Goal: Task Accomplishment & Management: Complete application form

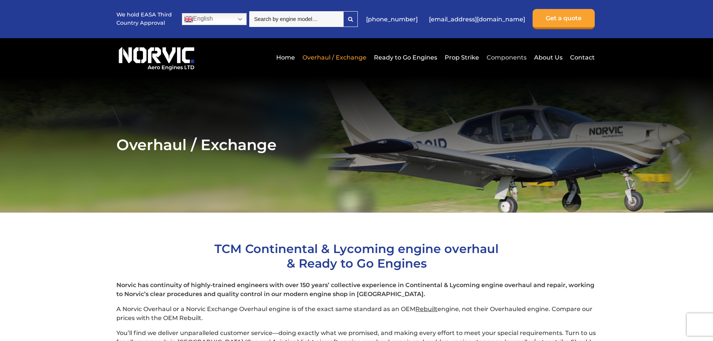
click at [495, 57] on link "Components" at bounding box center [507, 57] width 44 height 18
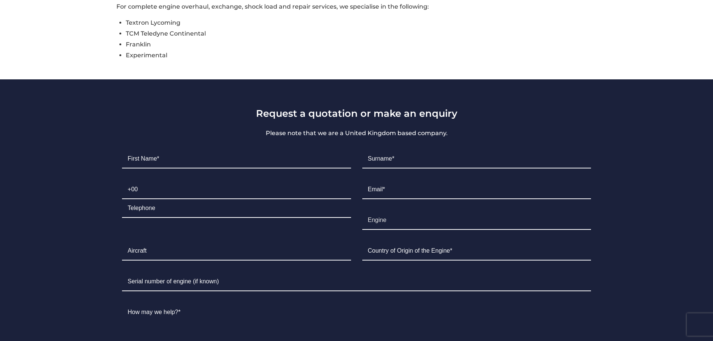
scroll to position [599, 0]
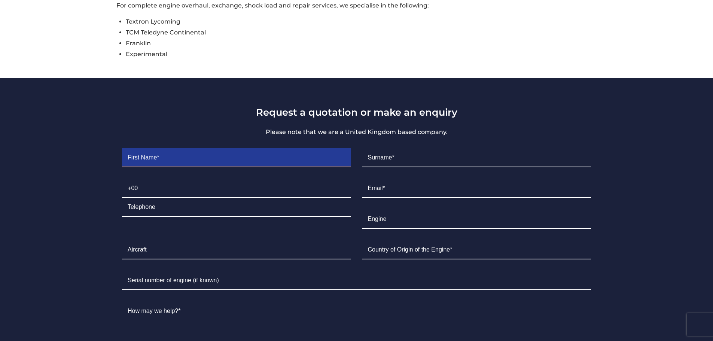
click at [216, 157] on input "Contact form" at bounding box center [236, 158] width 229 height 19
type input "[PERSON_NAME]"
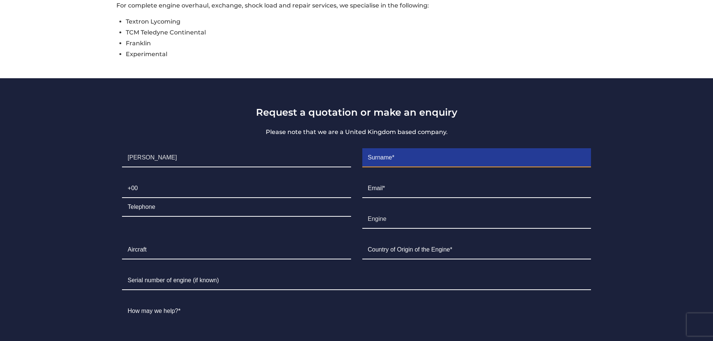
click at [399, 158] on input "Contact form" at bounding box center [476, 158] width 229 height 19
type input "Abejar"
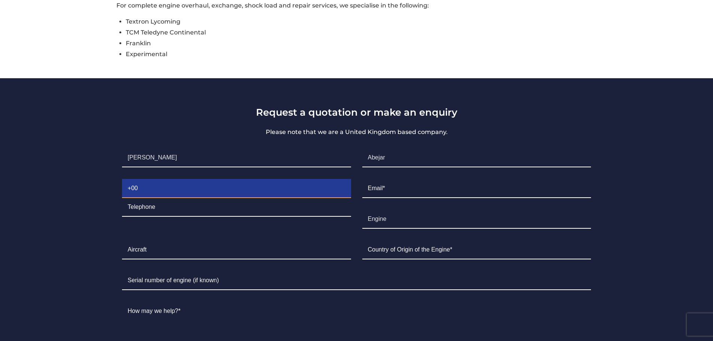
click at [231, 193] on input "Contact form" at bounding box center [236, 188] width 229 height 19
type input "[PHONE_NUMBER]"
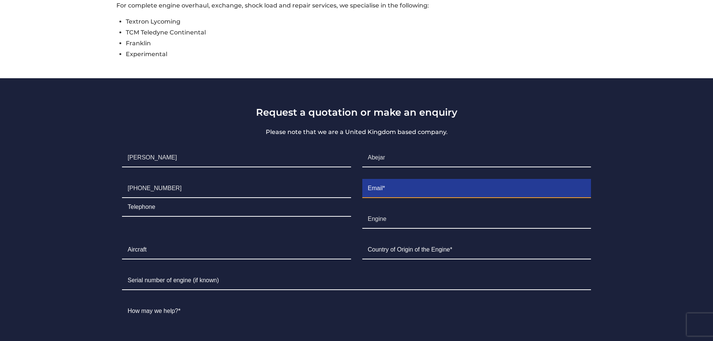
click at [393, 189] on input "Contact form" at bounding box center [476, 188] width 229 height 19
type input "[PERSON_NAME][EMAIL_ADDRESS][DOMAIN_NAME]"
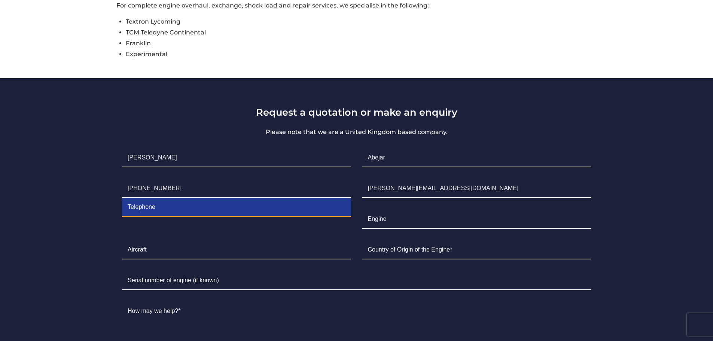
click at [280, 205] on input "Contact form" at bounding box center [236, 207] width 229 height 19
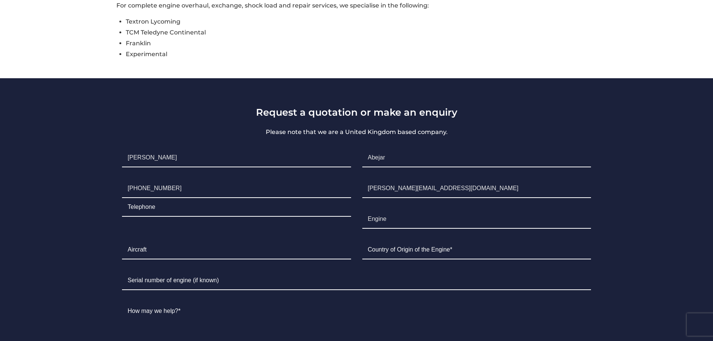
click at [254, 231] on ul "First Name* [PERSON_NAME]* Abejar Telephone [PHONE_NUMBER] Email* [PERSON_NAME]…" at bounding box center [356, 288] width 480 height 291
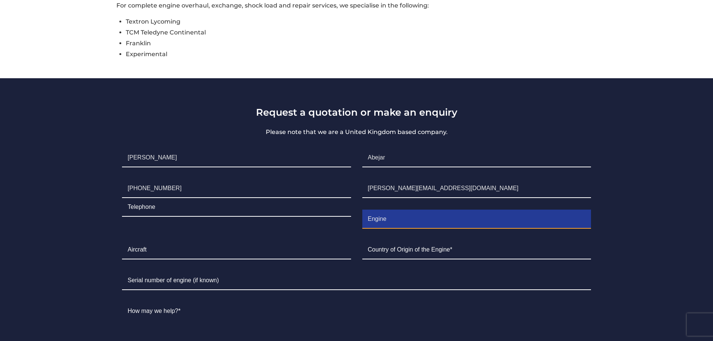
click at [392, 222] on input "Engine" at bounding box center [476, 219] width 229 height 19
type input "Engine IO-360-L2A"
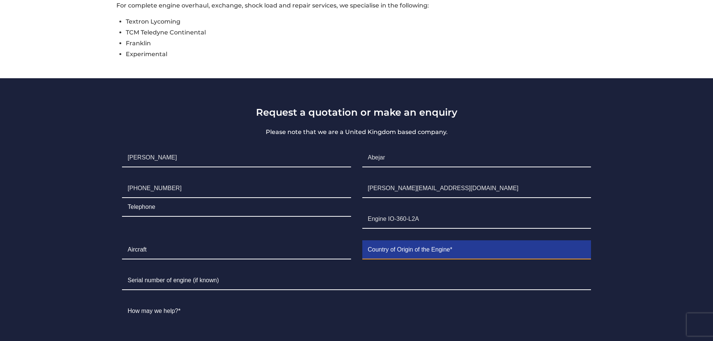
click at [378, 253] on input "Contact form" at bounding box center [476, 250] width 229 height 19
type input "[GEOGRAPHIC_DATA]"
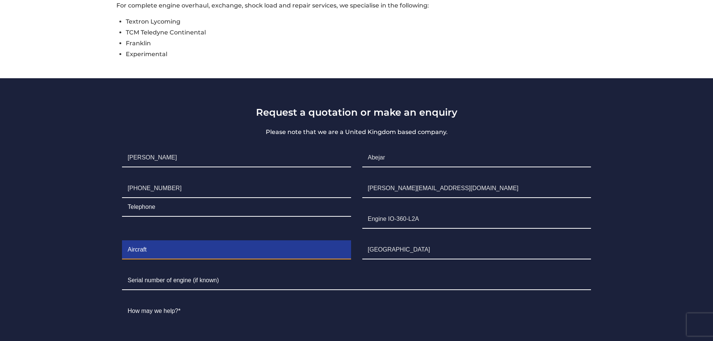
click at [263, 255] on input "Contact form" at bounding box center [236, 250] width 229 height 19
type input "Cessna C172S"
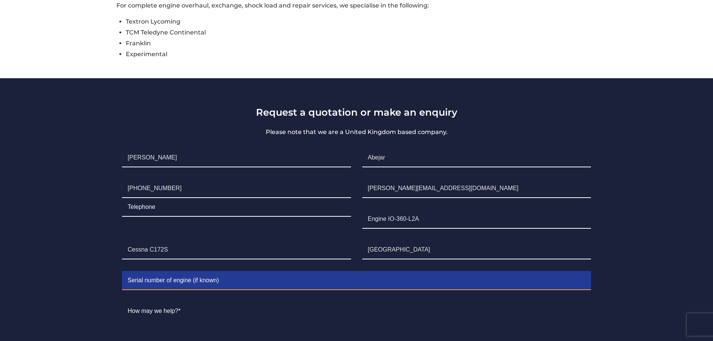
click at [189, 286] on input "Contact form" at bounding box center [356, 280] width 469 height 19
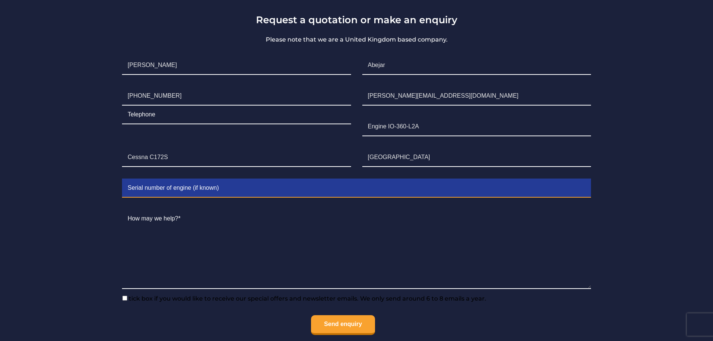
scroll to position [711, 0]
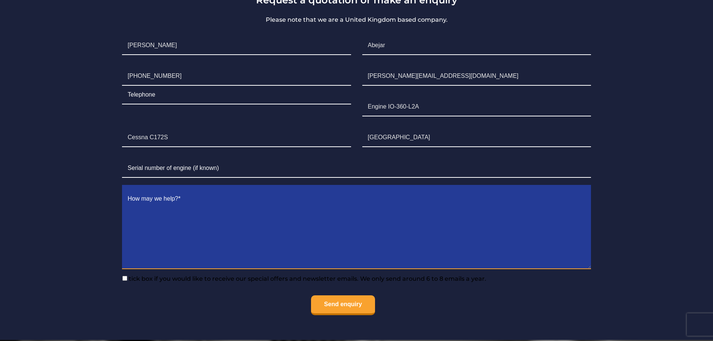
click at [188, 258] on textarea "Contact form" at bounding box center [356, 229] width 469 height 79
type textarea "p"
click at [185, 198] on textarea "Please provide quote exchange/overhaul or 500 hour inspection" at bounding box center [356, 229] width 469 height 79
click at [330, 197] on textarea "Please provide quote magneto exchange/overhaul or 500 hour inspection" at bounding box center [356, 229] width 469 height 79
type textarea "Please provide quote magneto exchange/overhaul or 500 hour inspection condition…"
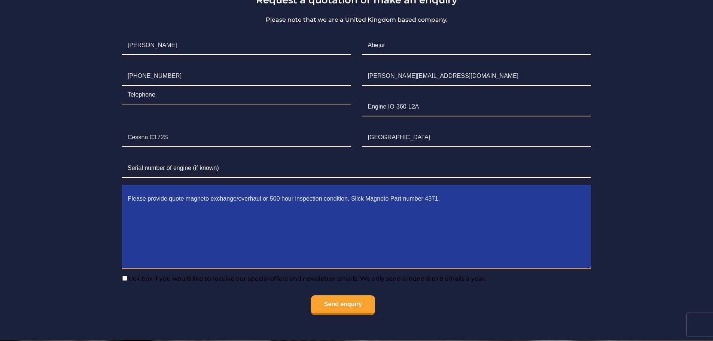
click at [443, 197] on textarea "Please provide quote magneto exchange/overhaul or 500 hour inspection condition…" at bounding box center [356, 229] width 469 height 79
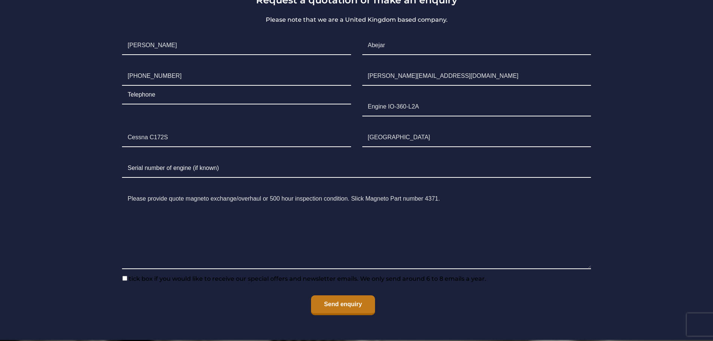
click at [346, 305] on input "Send enquiry" at bounding box center [343, 305] width 64 height 20
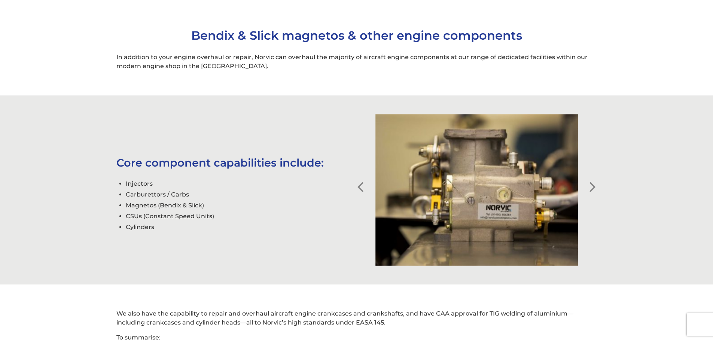
scroll to position [112, 0]
